Goal: Check status: Check status

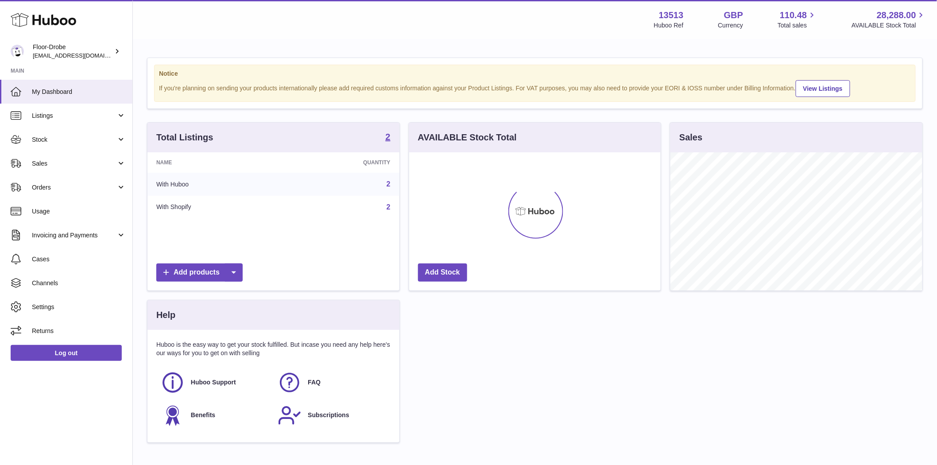
scroll to position [138, 251]
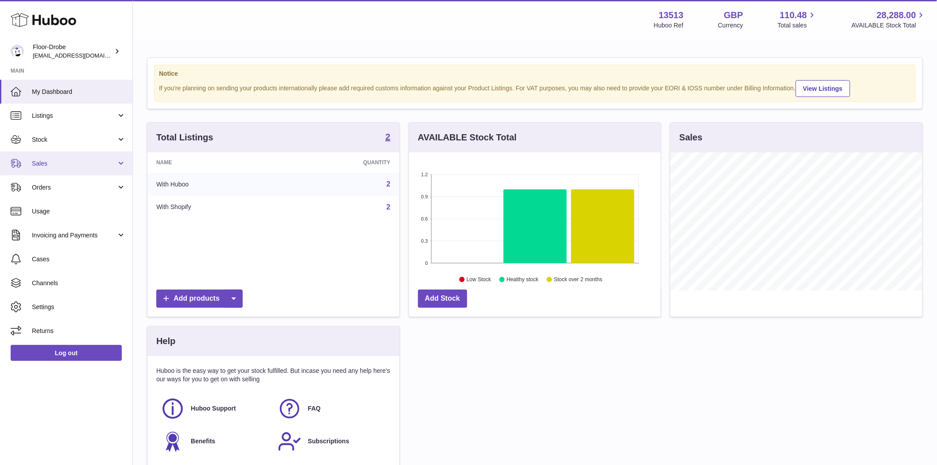
click at [73, 156] on link "Sales" at bounding box center [66, 163] width 132 height 24
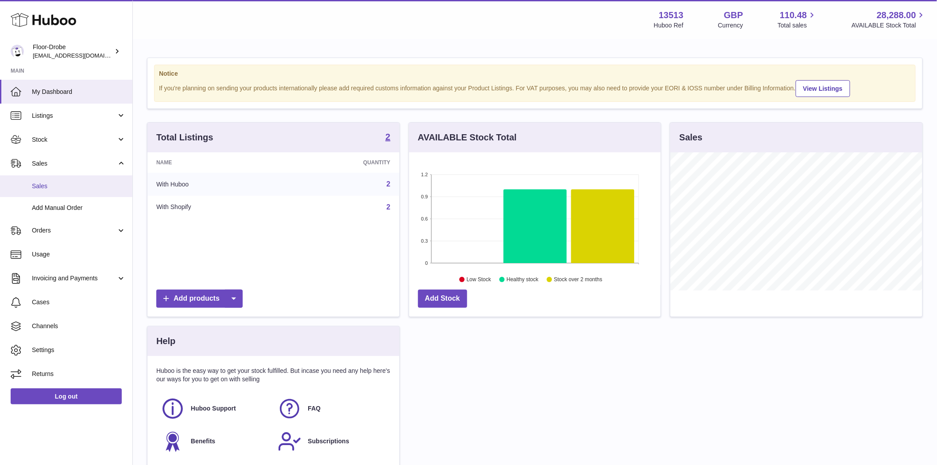
click at [87, 191] on link "Sales" at bounding box center [66, 186] width 132 height 22
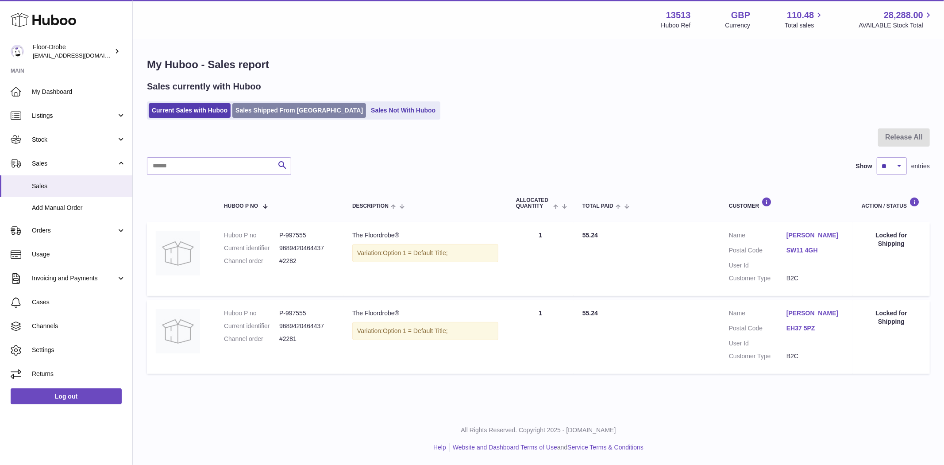
click at [256, 105] on link "Sales Shipped From [GEOGRAPHIC_DATA]" at bounding box center [299, 110] width 134 height 15
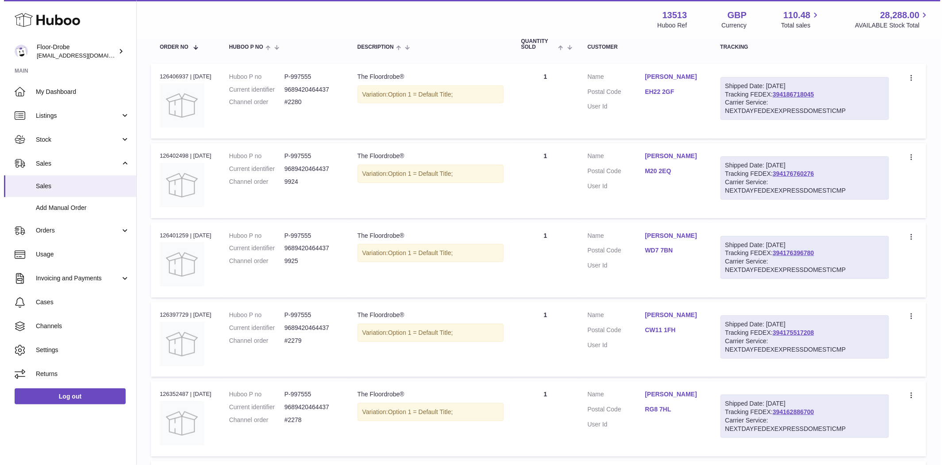
scroll to position [147, 0]
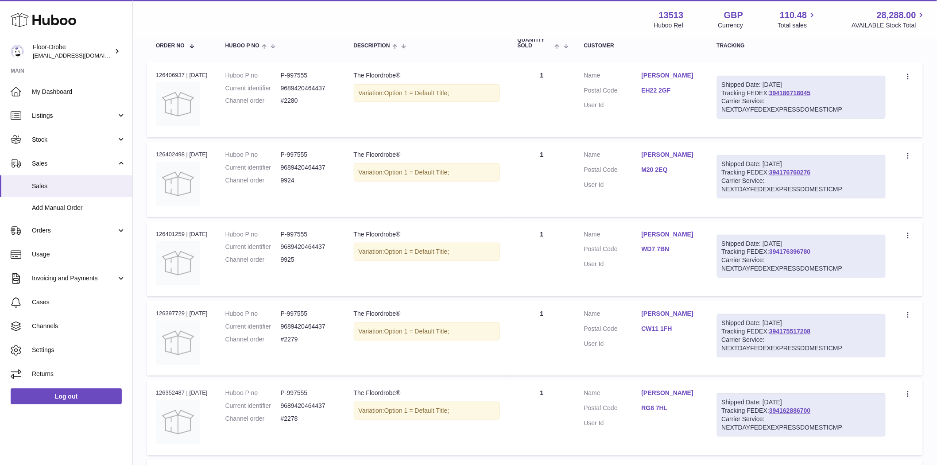
click at [784, 248] on link "394176396780" at bounding box center [789, 251] width 41 height 7
click at [667, 248] on link "WD7 7BN" at bounding box center [670, 249] width 58 height 8
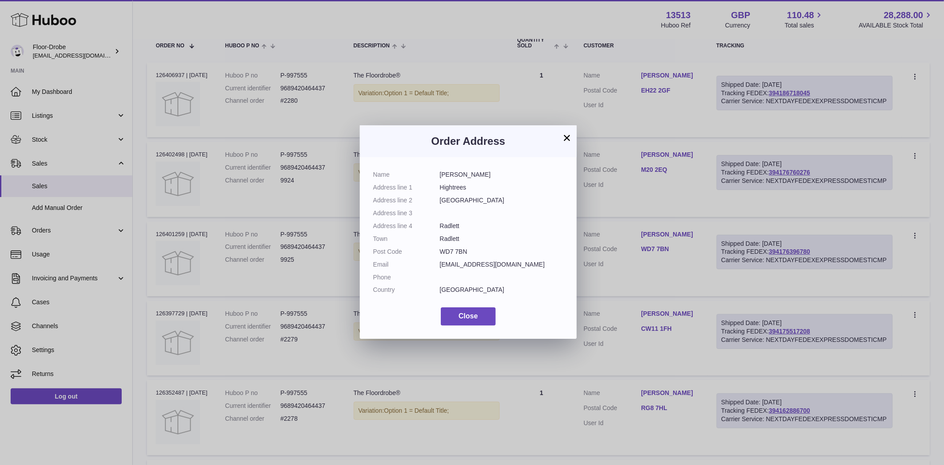
drag, startPoint x: 476, startPoint y: 250, endPoint x: 344, endPoint y: 173, distance: 153.4
click at [344, 173] on div "× Order Address Name Alexander Pfeiffer Address line 1 Hightrees Address line 2…" at bounding box center [472, 232] width 944 height 465
copy dl "Name Alexander Pfeiffer Address line 1 Hightrees Address line 2 Aldenham Grove …"
